Goal: Task Accomplishment & Management: Manage account settings

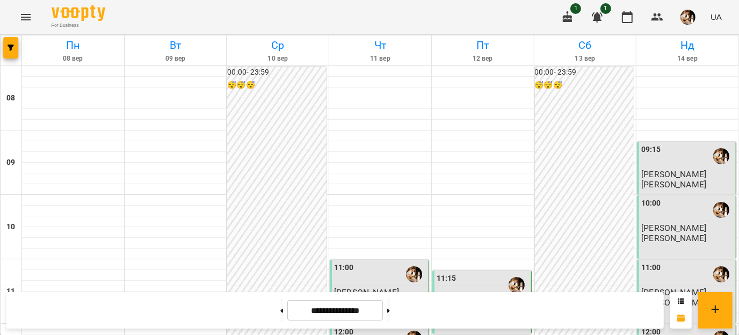
scroll to position [234, 0]
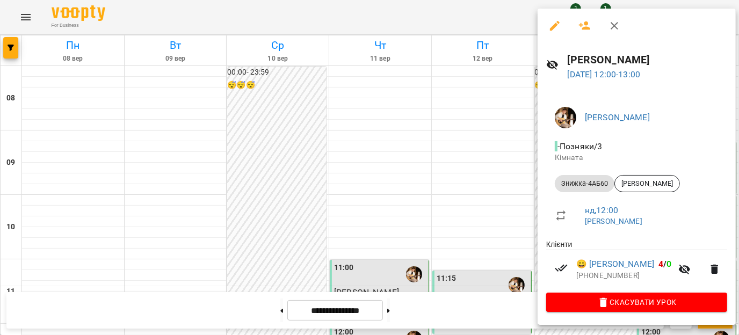
click at [264, 141] on div at bounding box center [369, 167] width 739 height 335
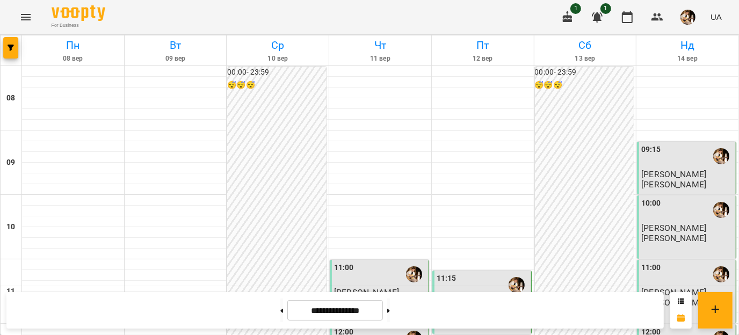
scroll to position [417, 0]
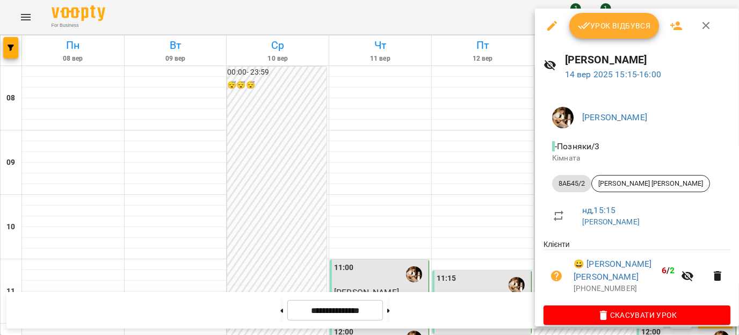
click at [612, 31] on span "Урок відбувся" at bounding box center [614, 25] width 73 height 13
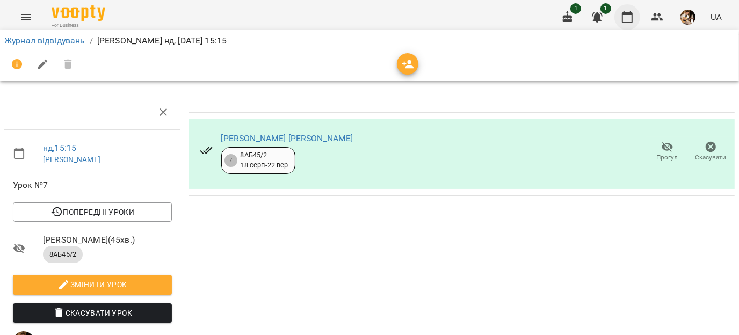
click at [627, 26] on button "button" at bounding box center [627, 17] width 26 height 26
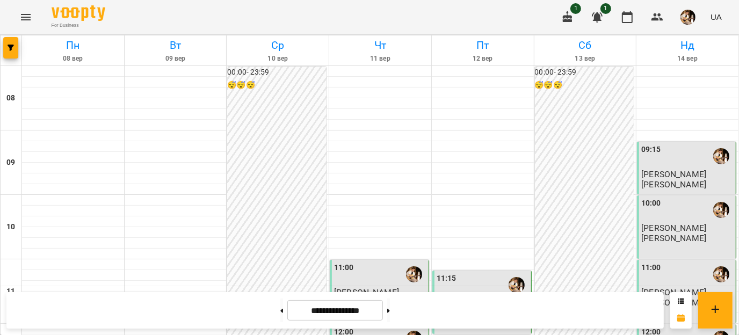
scroll to position [616, 0]
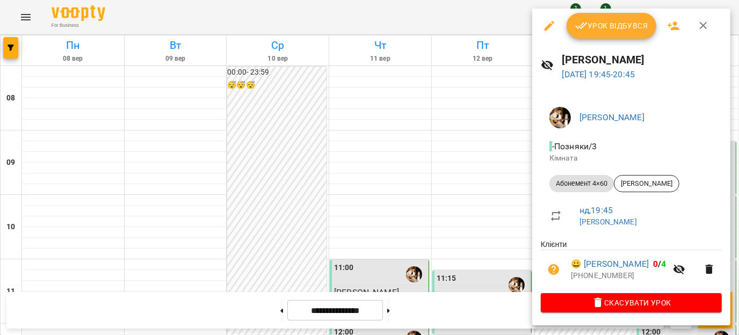
click at [498, 259] on div at bounding box center [369, 167] width 739 height 335
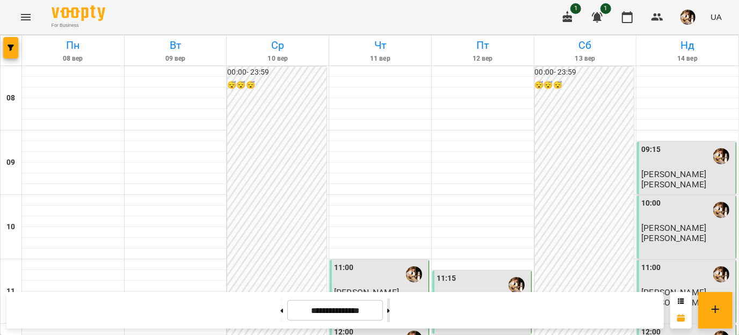
click at [390, 306] on button at bounding box center [388, 311] width 3 height 24
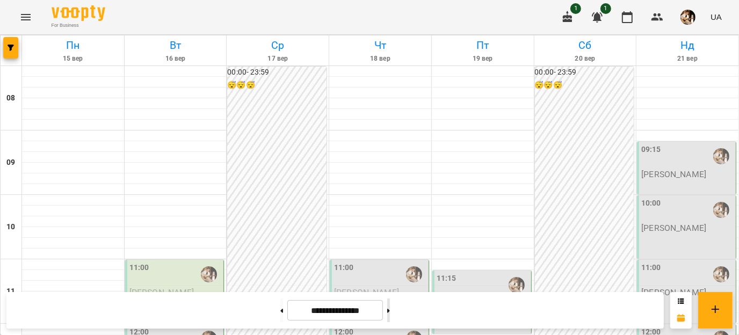
click at [390, 309] on icon at bounding box center [388, 311] width 3 height 4
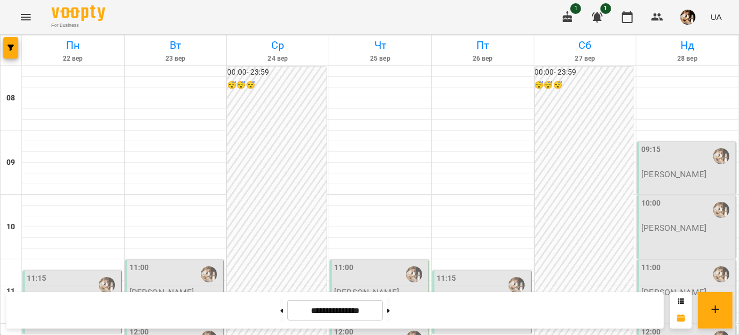
click at [266, 323] on div "**********" at bounding box center [334, 310] width 657 height 37
click at [266, 322] on div "**********" at bounding box center [334, 310] width 657 height 37
click at [280, 320] on button at bounding box center [281, 311] width 3 height 24
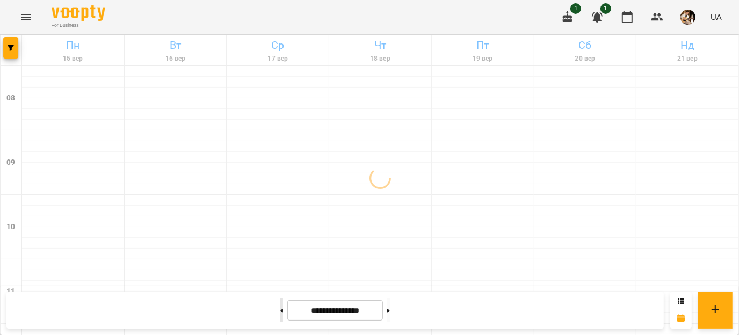
click at [280, 320] on button at bounding box center [281, 311] width 3 height 24
type input "**********"
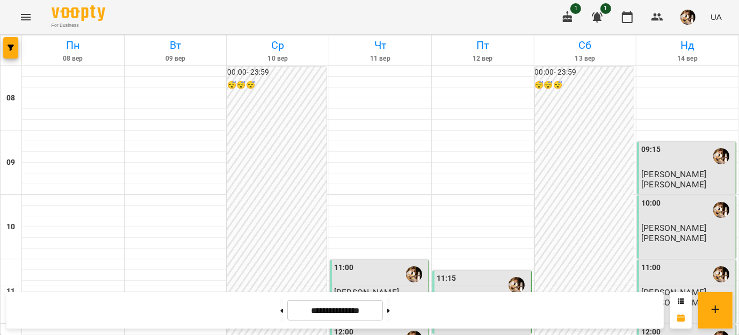
scroll to position [439, 0]
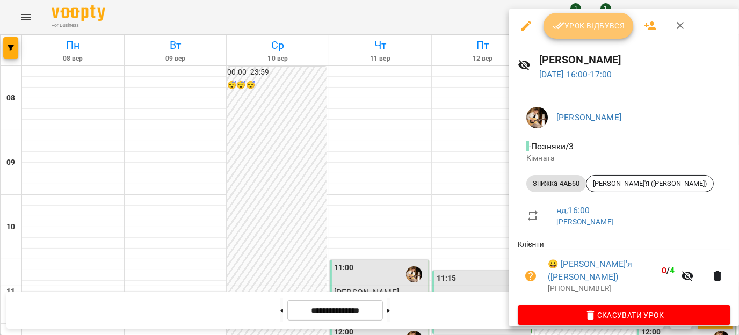
click at [590, 28] on span "Урок відбувся" at bounding box center [588, 25] width 73 height 13
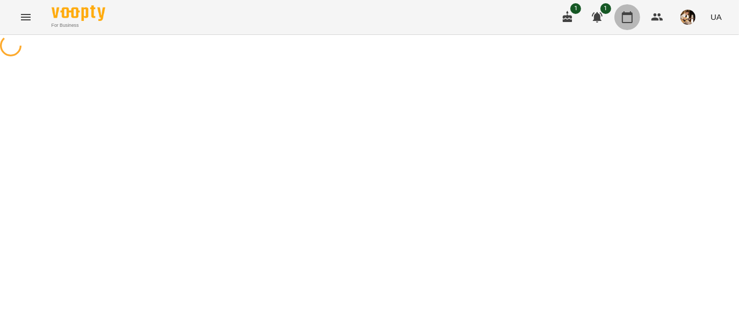
click at [627, 15] on icon "button" at bounding box center [627, 17] width 13 height 13
